Goal: Find specific page/section: Find specific page/section

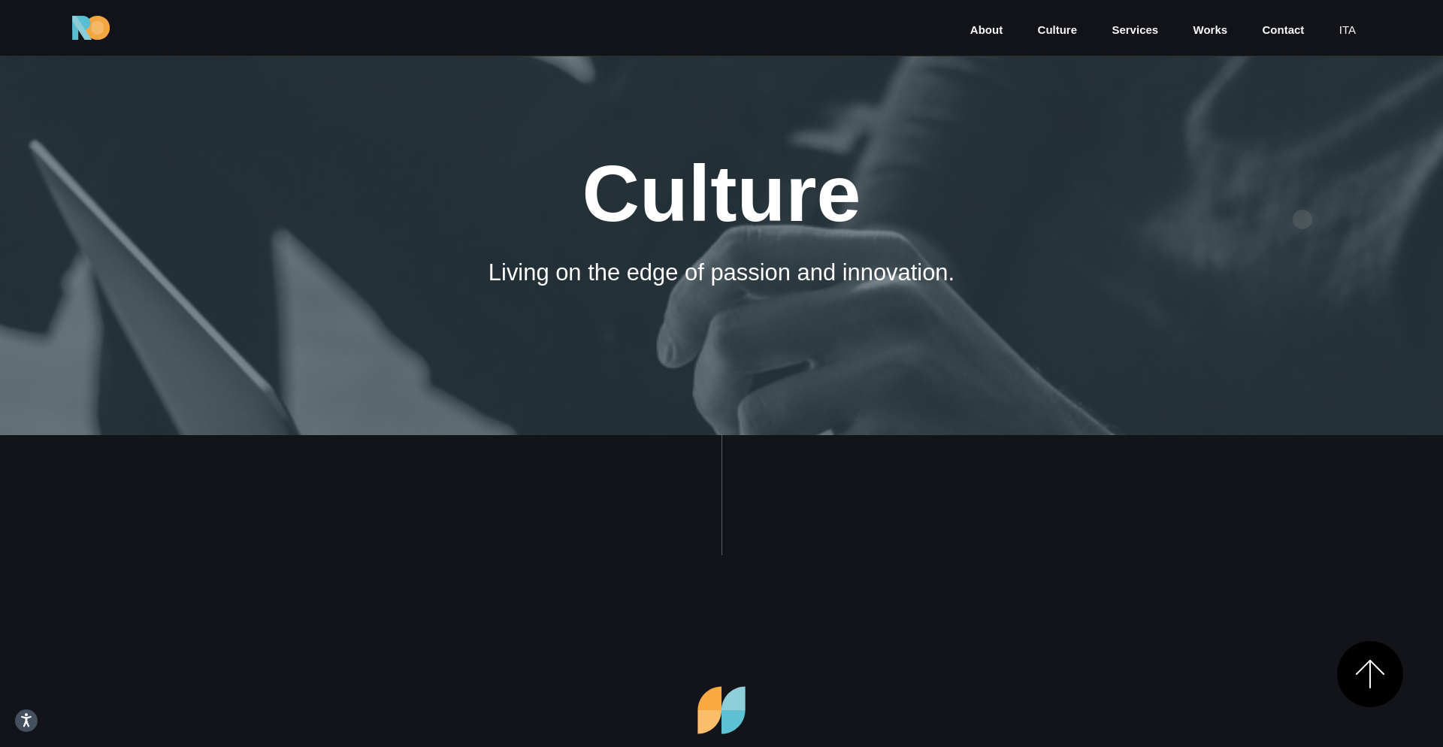
scroll to position [3169, 0]
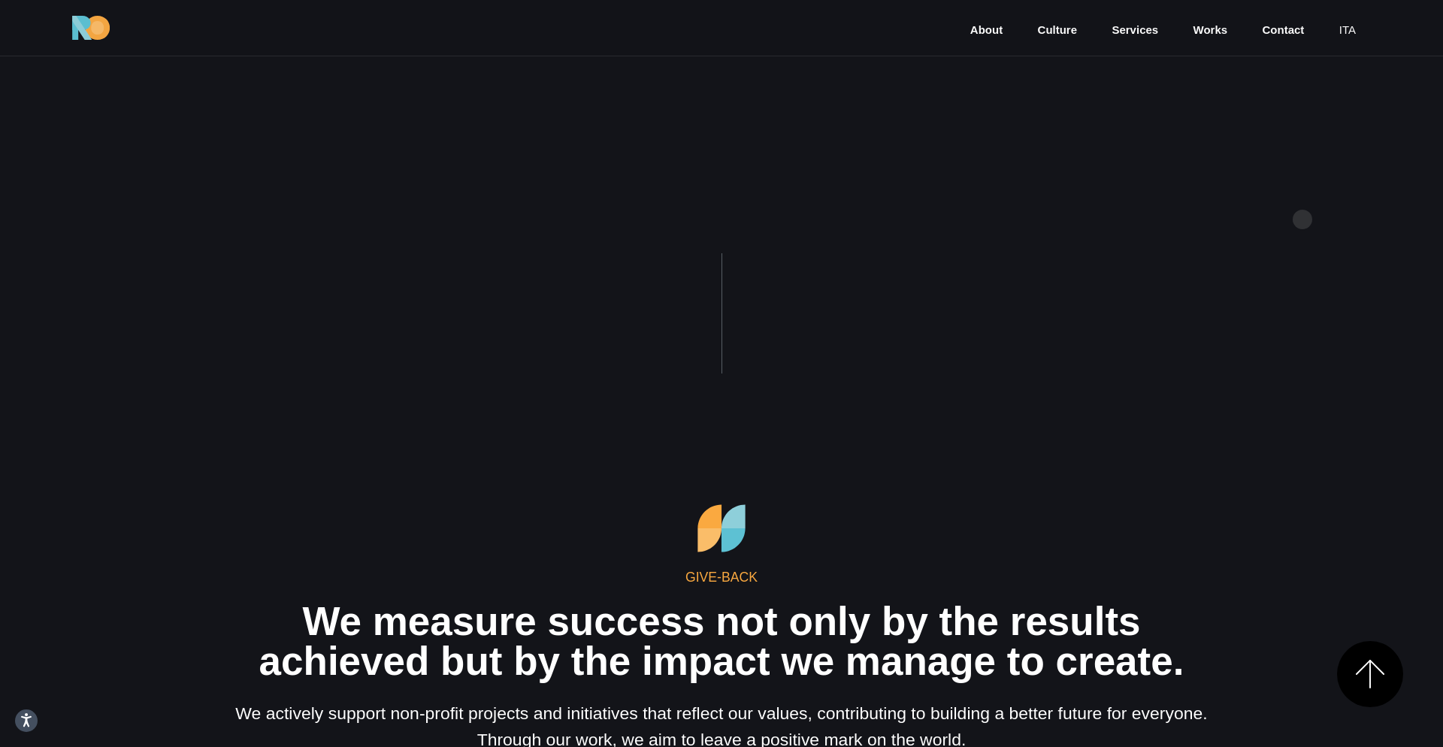
click at [1309, 255] on section "Give-Back We measure success not only by the results achieved but by the impact…" at bounding box center [721, 626] width 1443 height 747
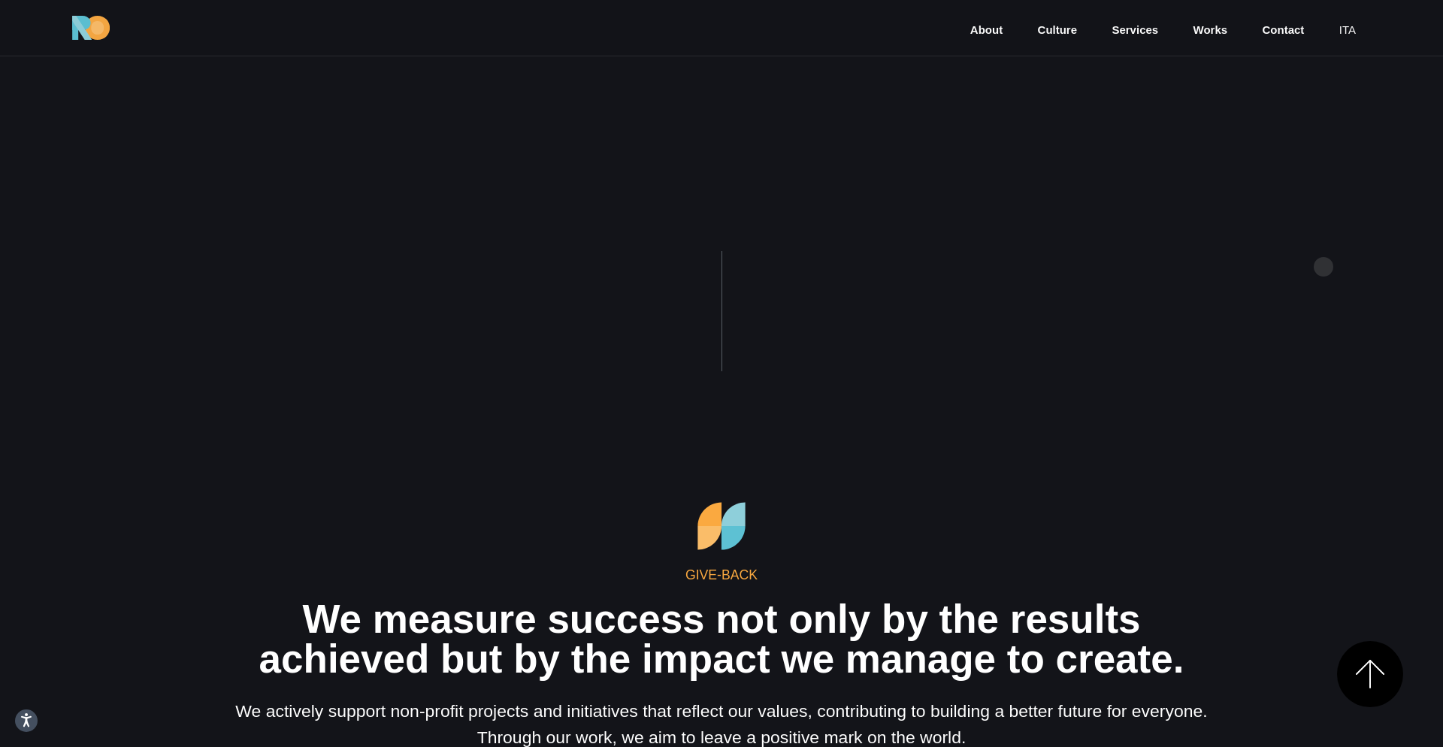
click at [1323, 267] on section "Give-Back We measure success not only by the results achieved but by the impact…" at bounding box center [721, 624] width 1443 height 747
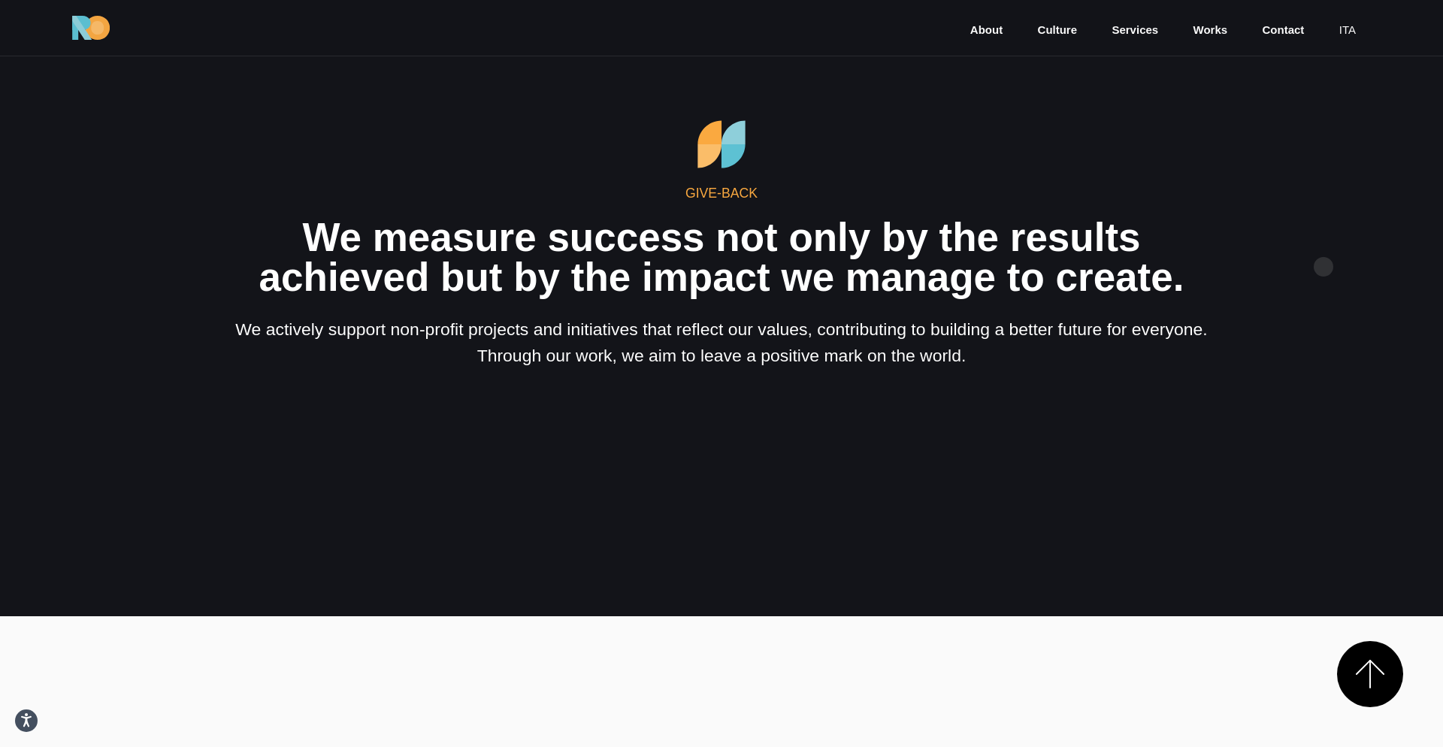
click at [1323, 267] on section "Give-Back We measure success not only by the results achieved but by the impact…" at bounding box center [721, 242] width 1443 height 747
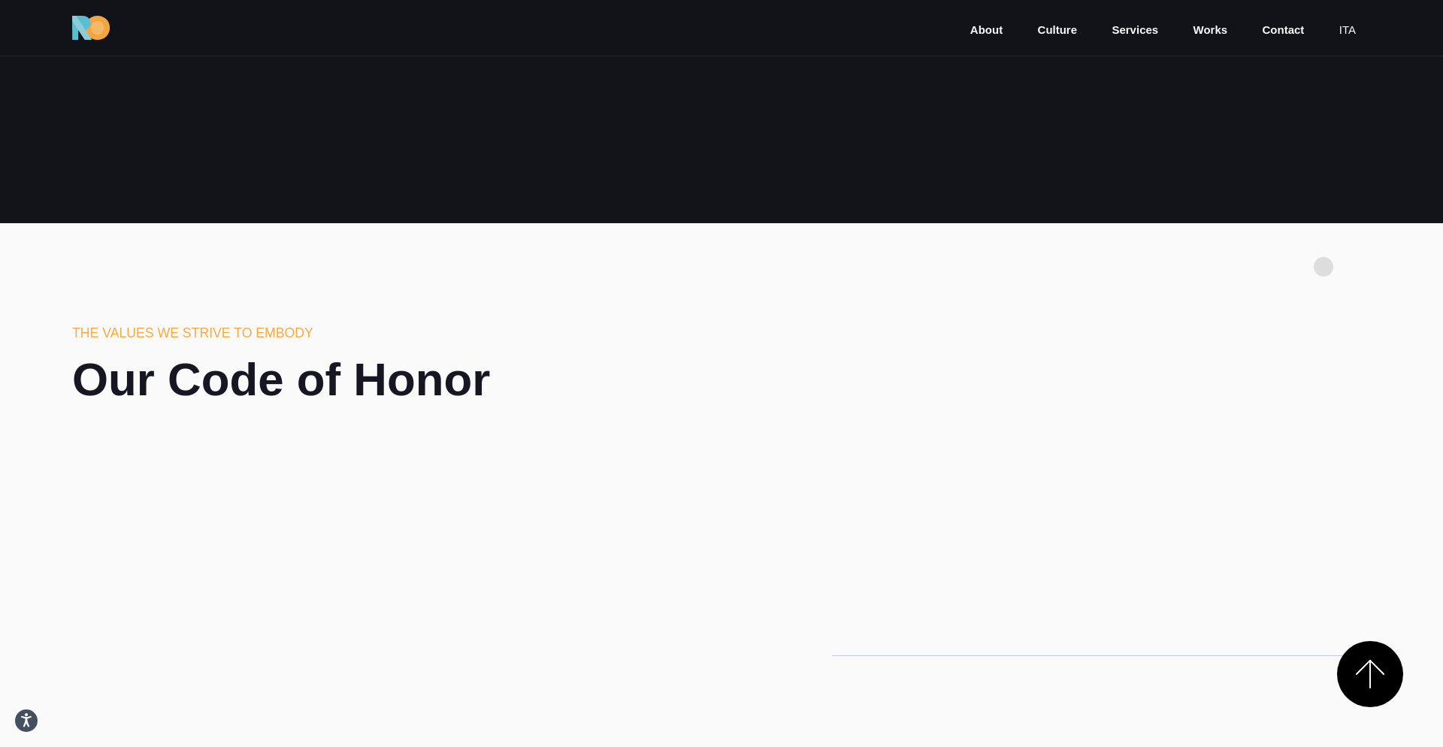
scroll to position [4001, 0]
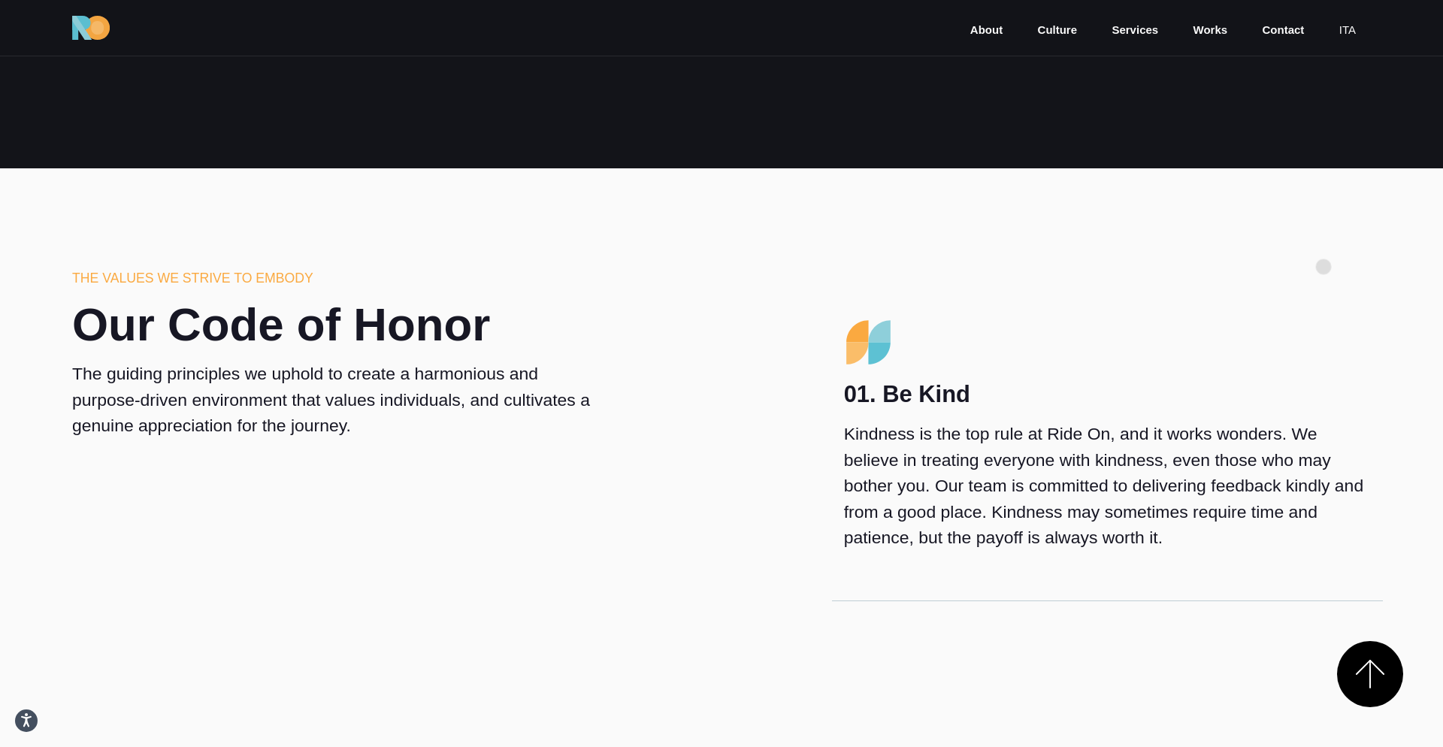
click at [1304, 272] on div "01. Be Kind Kindness is the top rule at Ride On, and it works wonders. We belie…" at bounding box center [1107, 434] width 551 height 333
click at [1295, 269] on div "01. Be Kind Kindness is the top rule at Ride On, and it works wonders. We belie…" at bounding box center [1107, 434] width 551 height 333
click at [1292, 289] on div "01. Be Kind Kindness is the top rule at Ride On, and it works wonders. We belie…" at bounding box center [1107, 434] width 551 height 333
click at [1292, 280] on div "01. Be Kind Kindness is the top rule at Ride On, and it works wonders. We belie…" at bounding box center [1107, 434] width 551 height 333
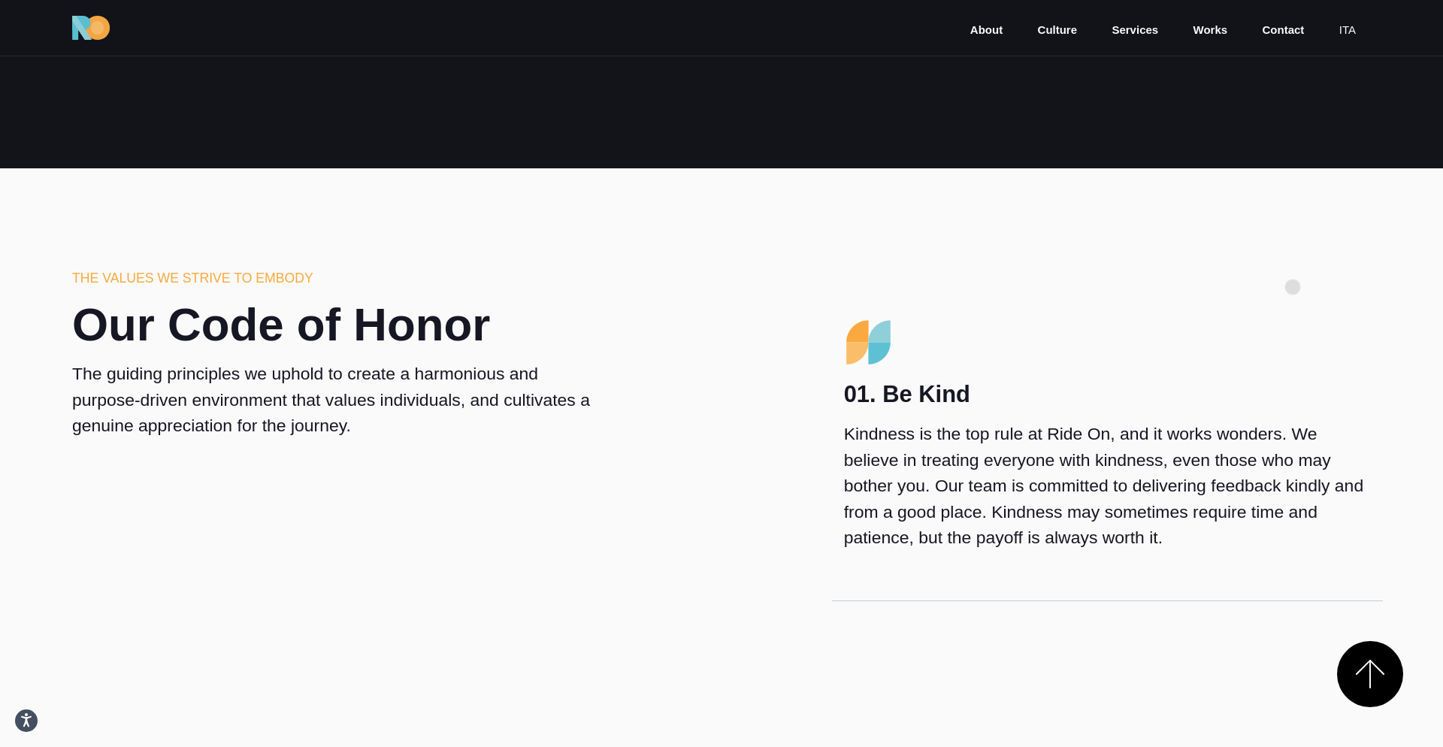
click at [1292, 287] on div "01. Be Kind Kindness is the top rule at Ride On, and it works wonders. We belie…" at bounding box center [1107, 434] width 551 height 333
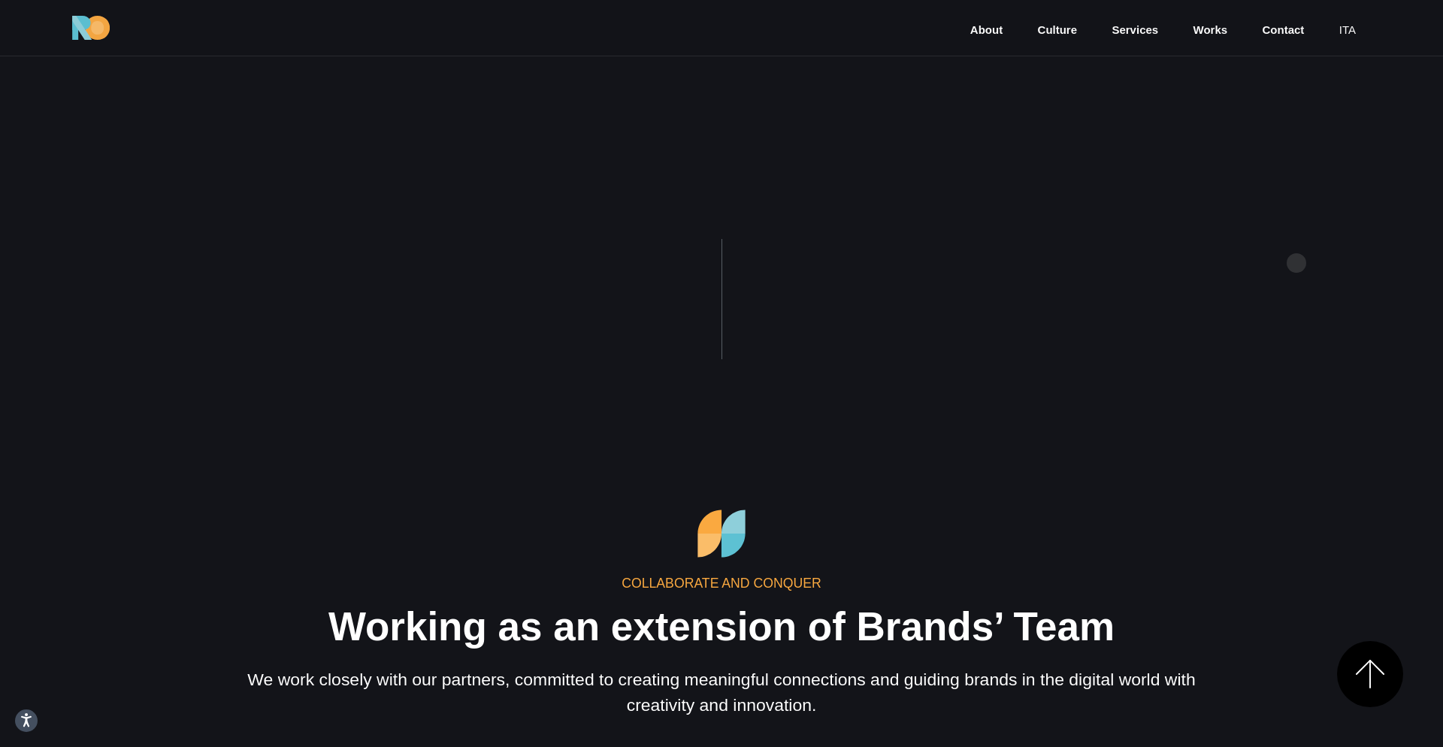
scroll to position [2304, 0]
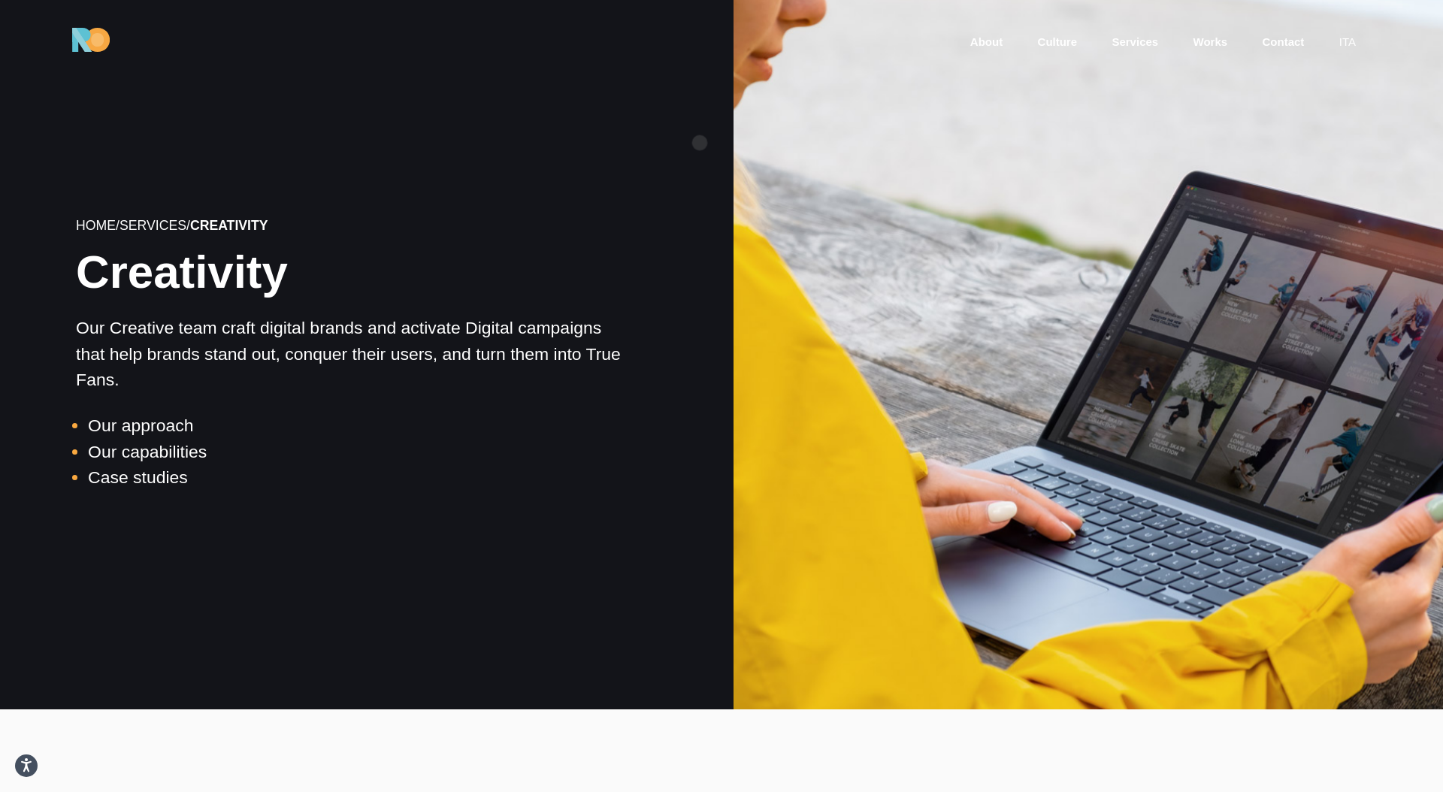
click at [700, 143] on div "Home / Services / Creativity Creativity Our Creative team craft digital brands …" at bounding box center [354, 354] width 733 height 503
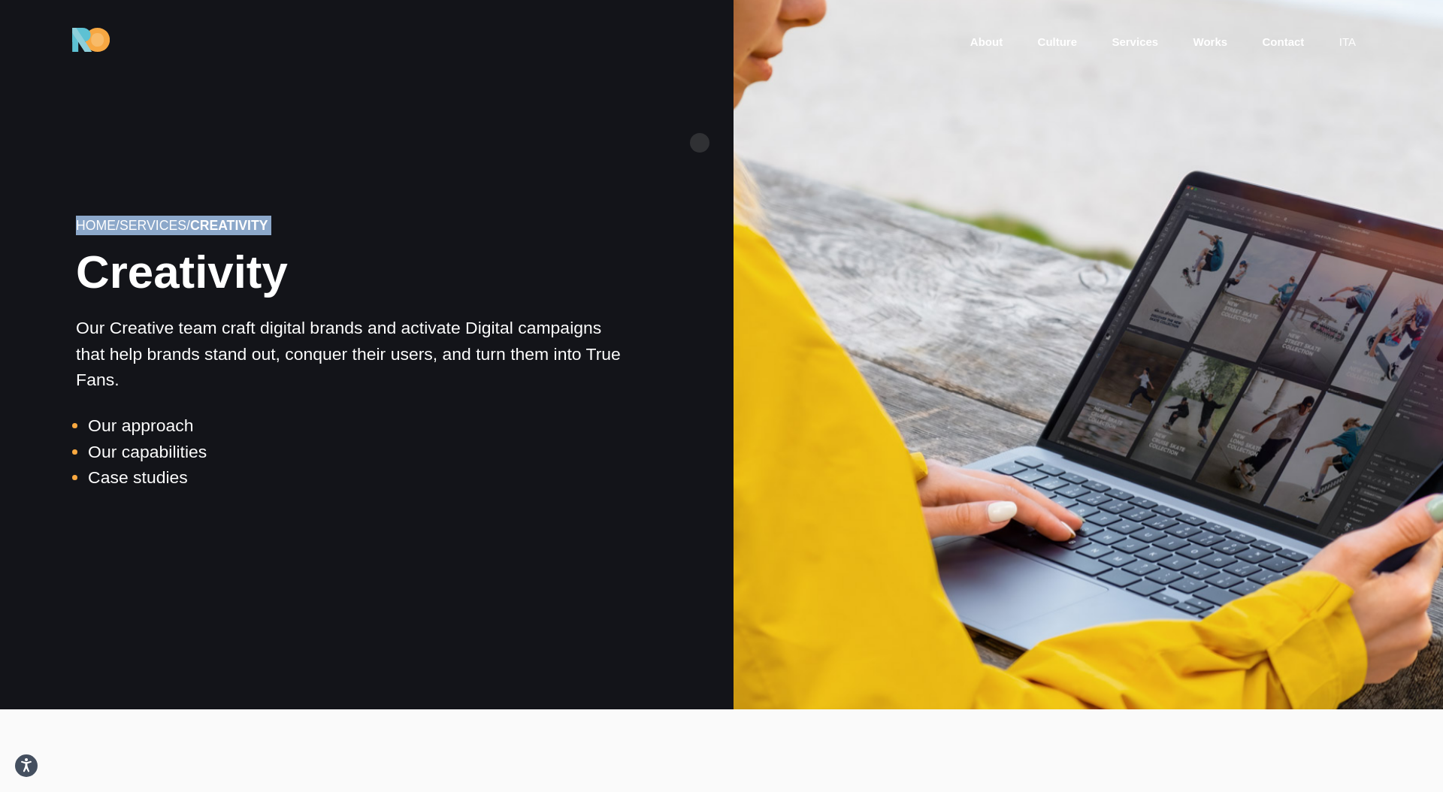
click at [700, 143] on div "Home / Services / Creativity Creativity Our Creative team craft digital brands …" at bounding box center [354, 354] width 733 height 503
click at [700, 144] on div "Home / Services / Creativity Creativity Our Creative team craft digital brands …" at bounding box center [354, 354] width 733 height 503
click at [700, 146] on div "Home / Services / Creativity Creativity Our Creative team craft digital brands …" at bounding box center [354, 354] width 733 height 503
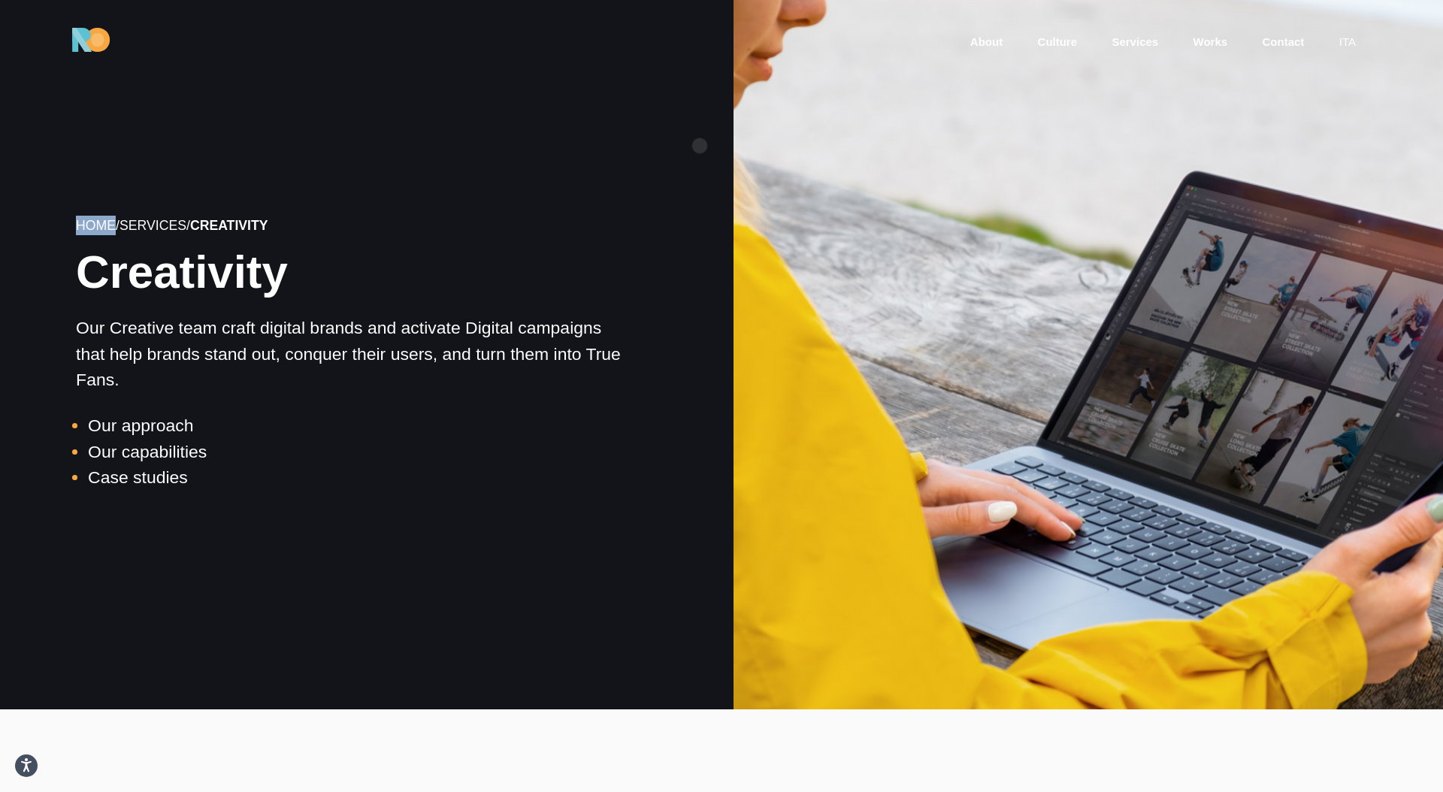
click at [700, 146] on div "Home / Services / Creativity Creativity Our Creative team craft digital brands …" at bounding box center [354, 354] width 733 height 503
click at [725, 177] on div at bounding box center [1087, 354] width 733 height 709
click at [702, 177] on div "Home / Services / Creativity Creativity Our Creative team craft digital brands …" at bounding box center [354, 354] width 733 height 503
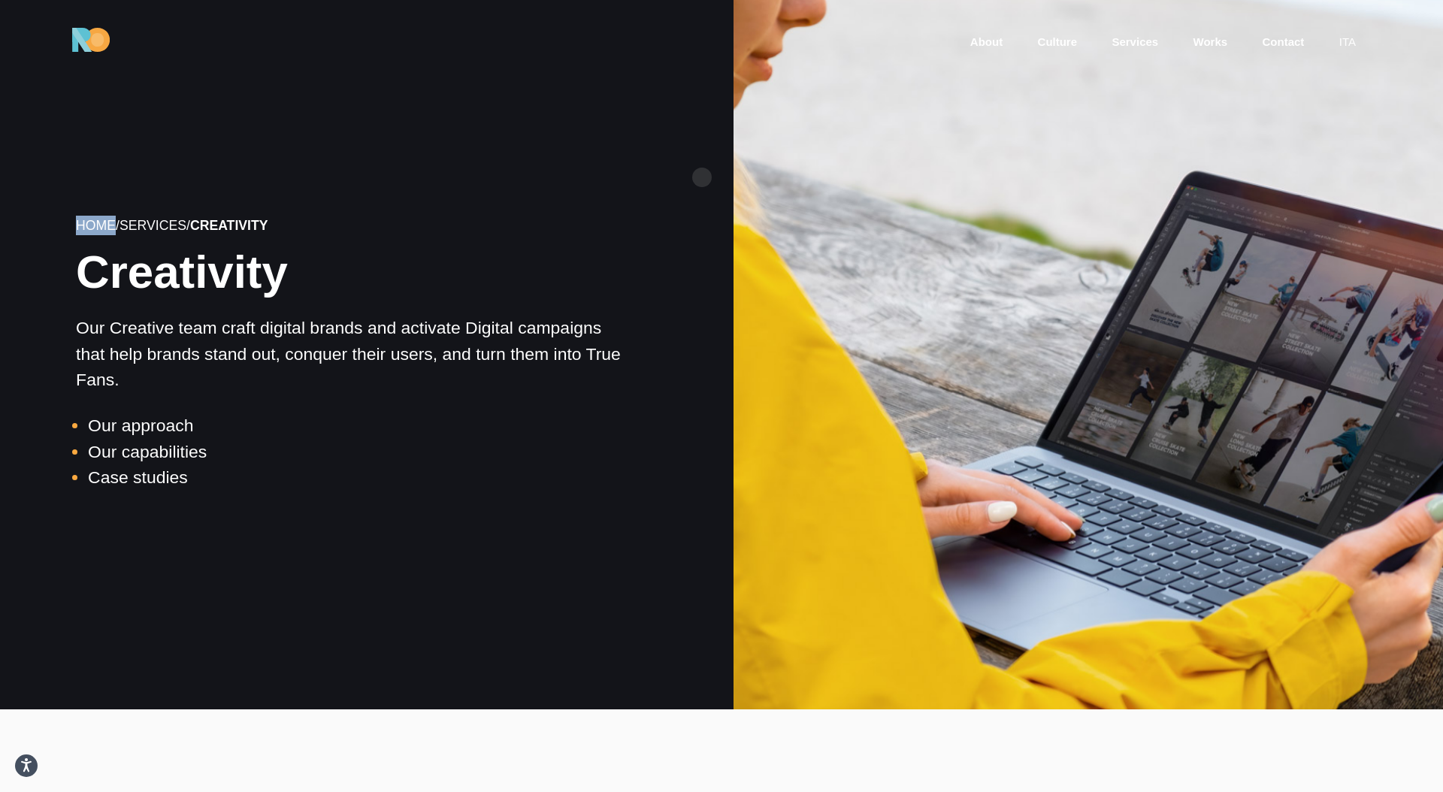
click at [702, 177] on div "Home / Services / Creativity Creativity Our Creative team craft digital brands …" at bounding box center [354, 354] width 733 height 503
click at [734, 177] on div at bounding box center [1088, 354] width 716 height 716
click at [713, 189] on div "Home / Services / Creativity Creativity Our Creative team craft digital brands …" at bounding box center [354, 354] width 733 height 503
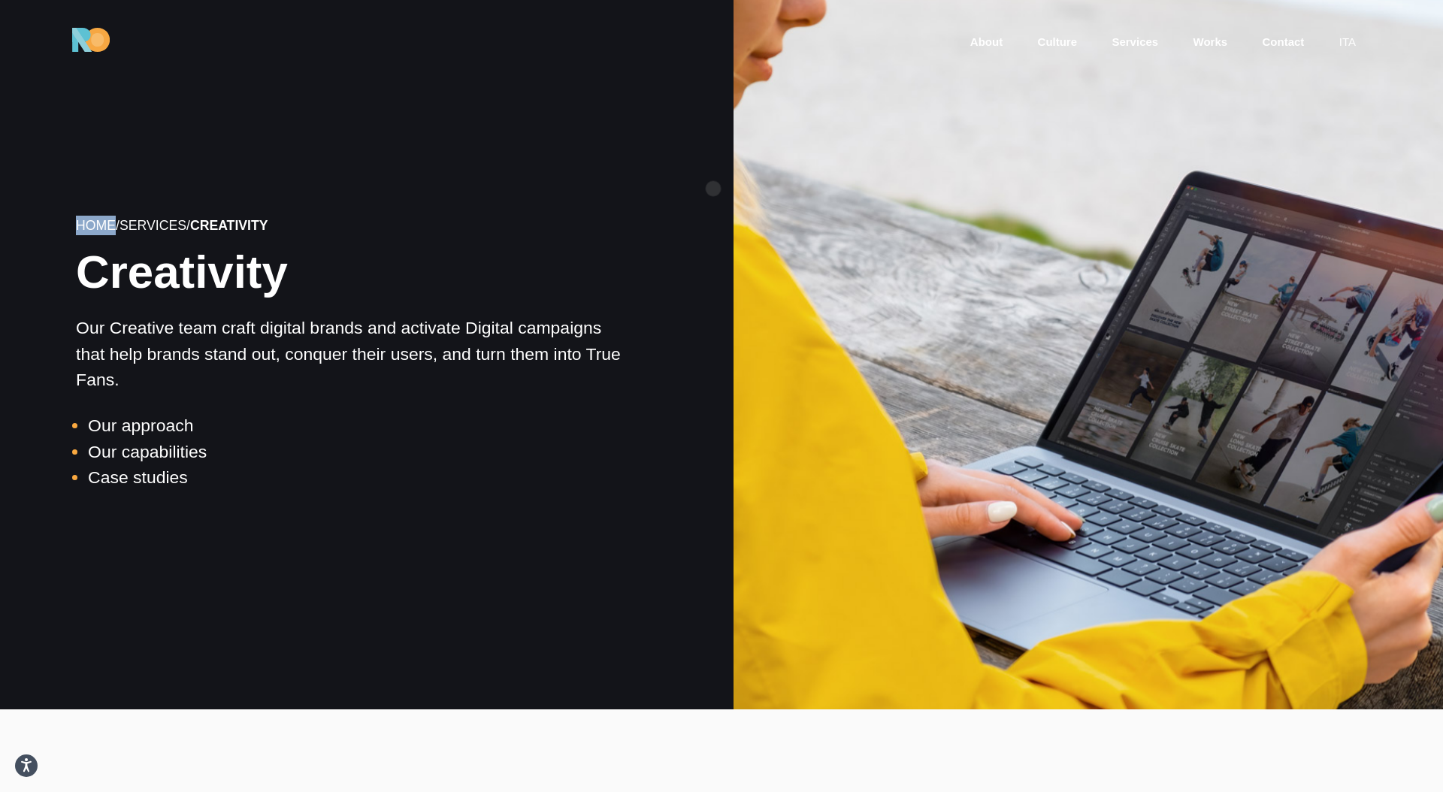
click at [713, 189] on div "Home / Services / Creativity Creativity Our Creative team craft digital brands …" at bounding box center [354, 354] width 733 height 503
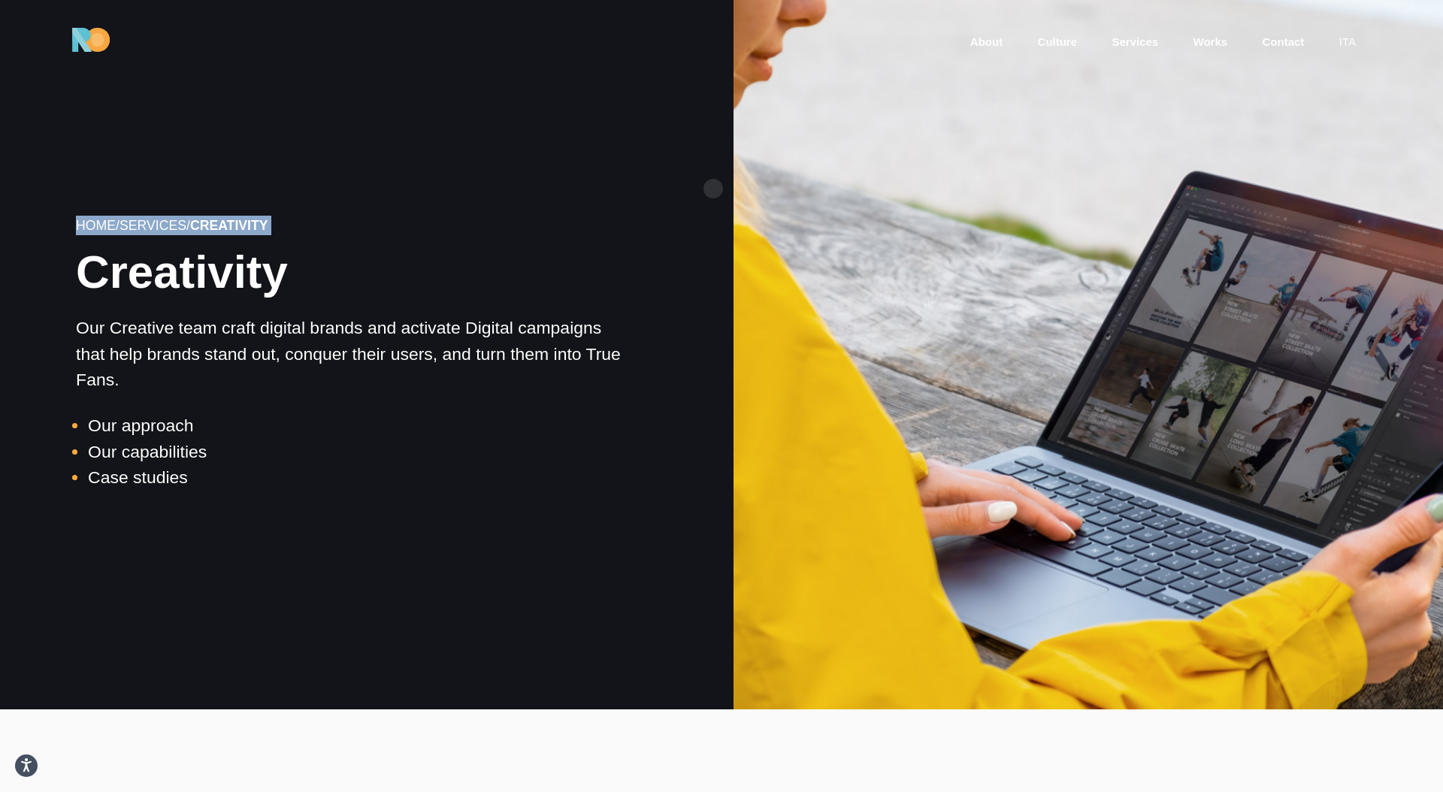
click at [713, 189] on div "Home / Services / Creativity Creativity Our Creative team craft digital brands …" at bounding box center [354, 354] width 733 height 503
click at [854, 201] on div at bounding box center [1088, 354] width 716 height 716
click at [856, 201] on div at bounding box center [1088, 354] width 716 height 716
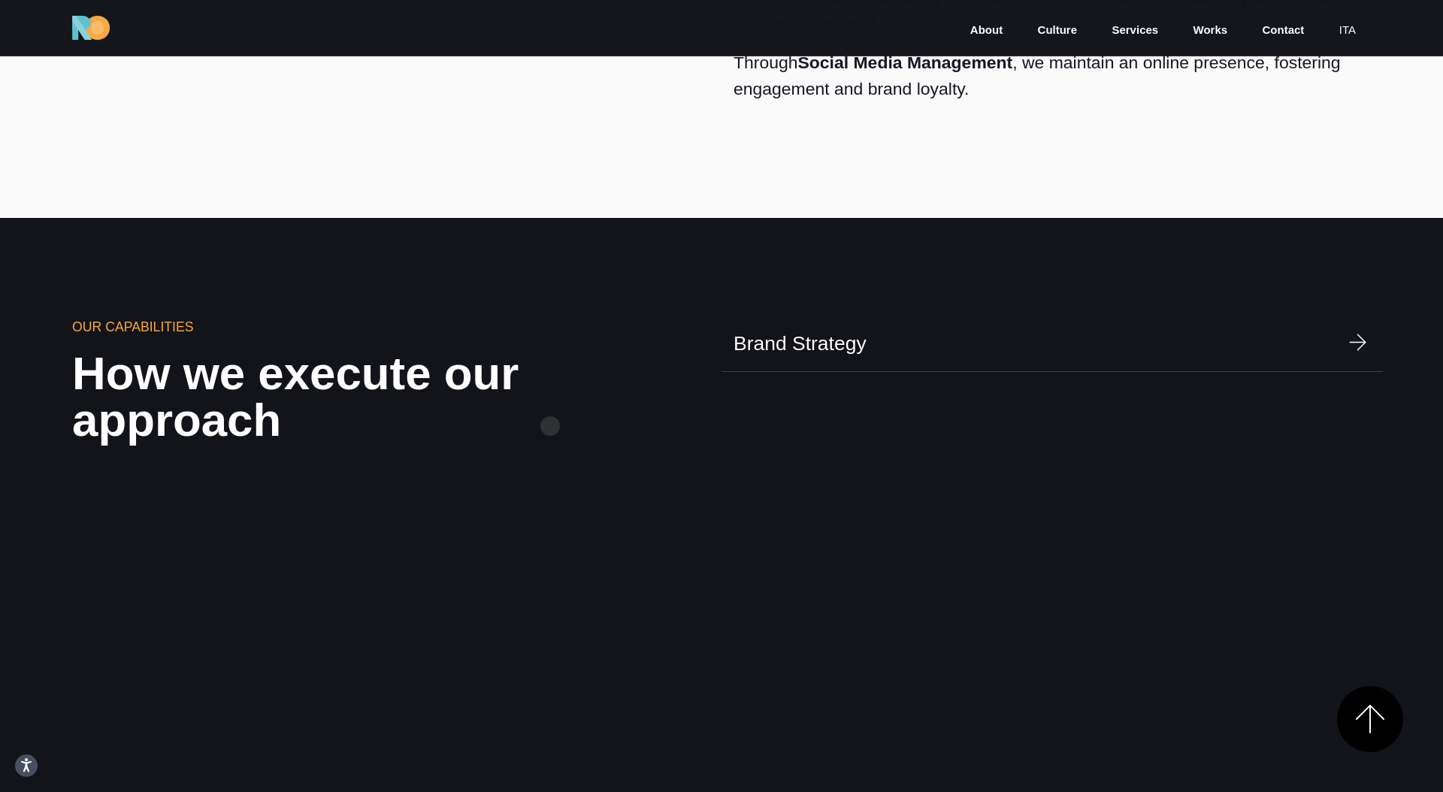
scroll to position [1410, 0]
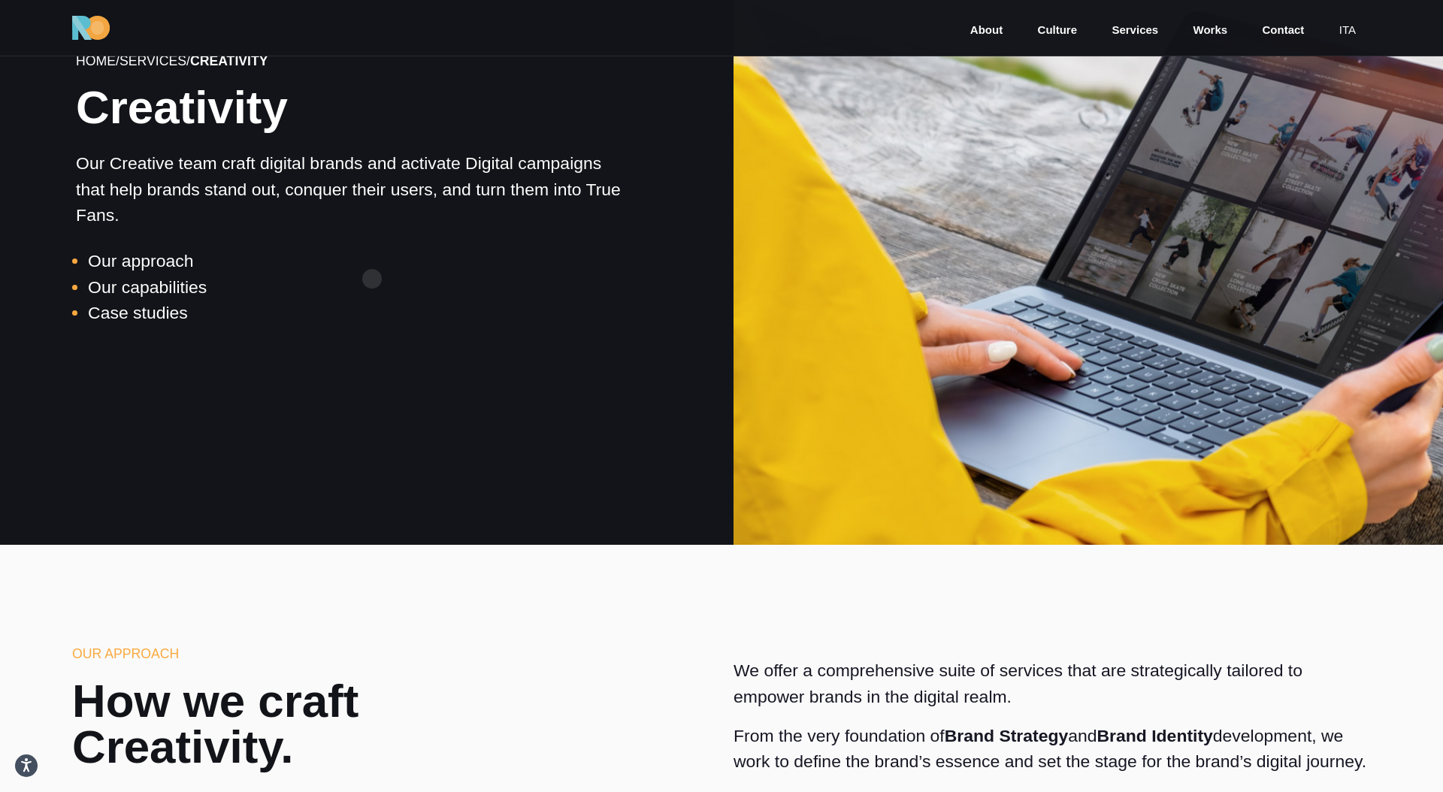
scroll to position [0, 0]
